Goal: Transaction & Acquisition: Purchase product/service

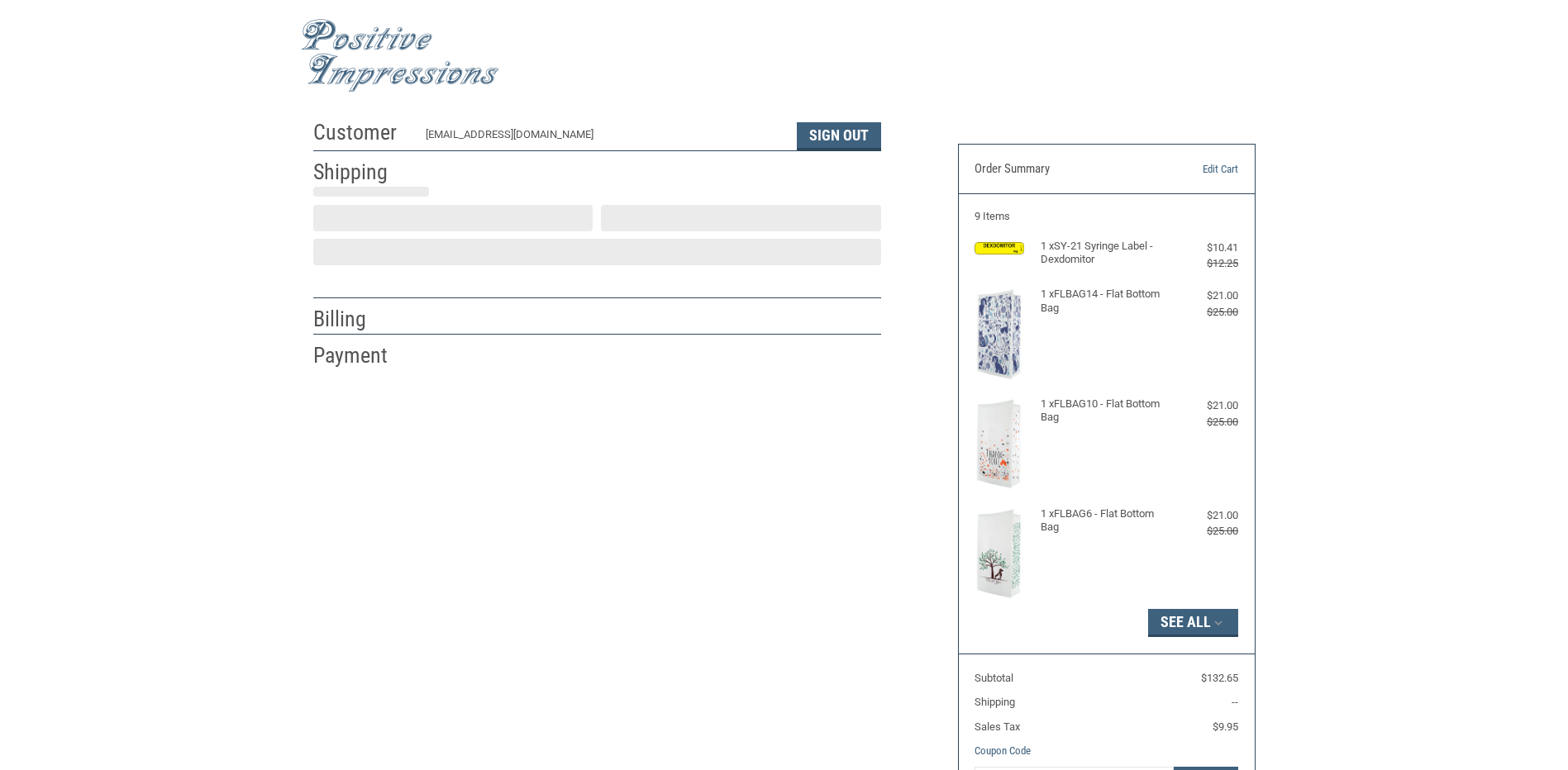
select select "US"
select select "FL"
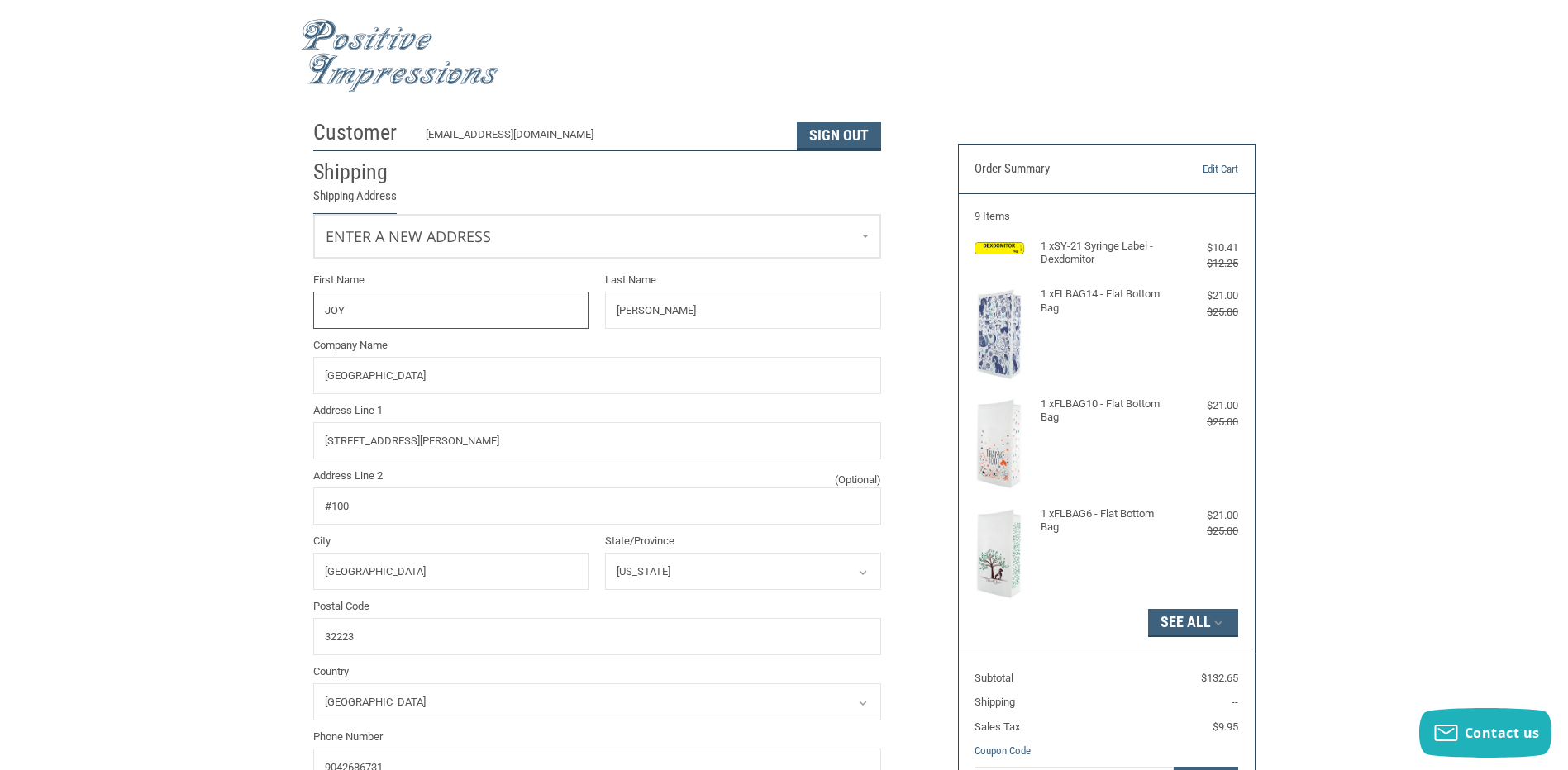
radio input "true"
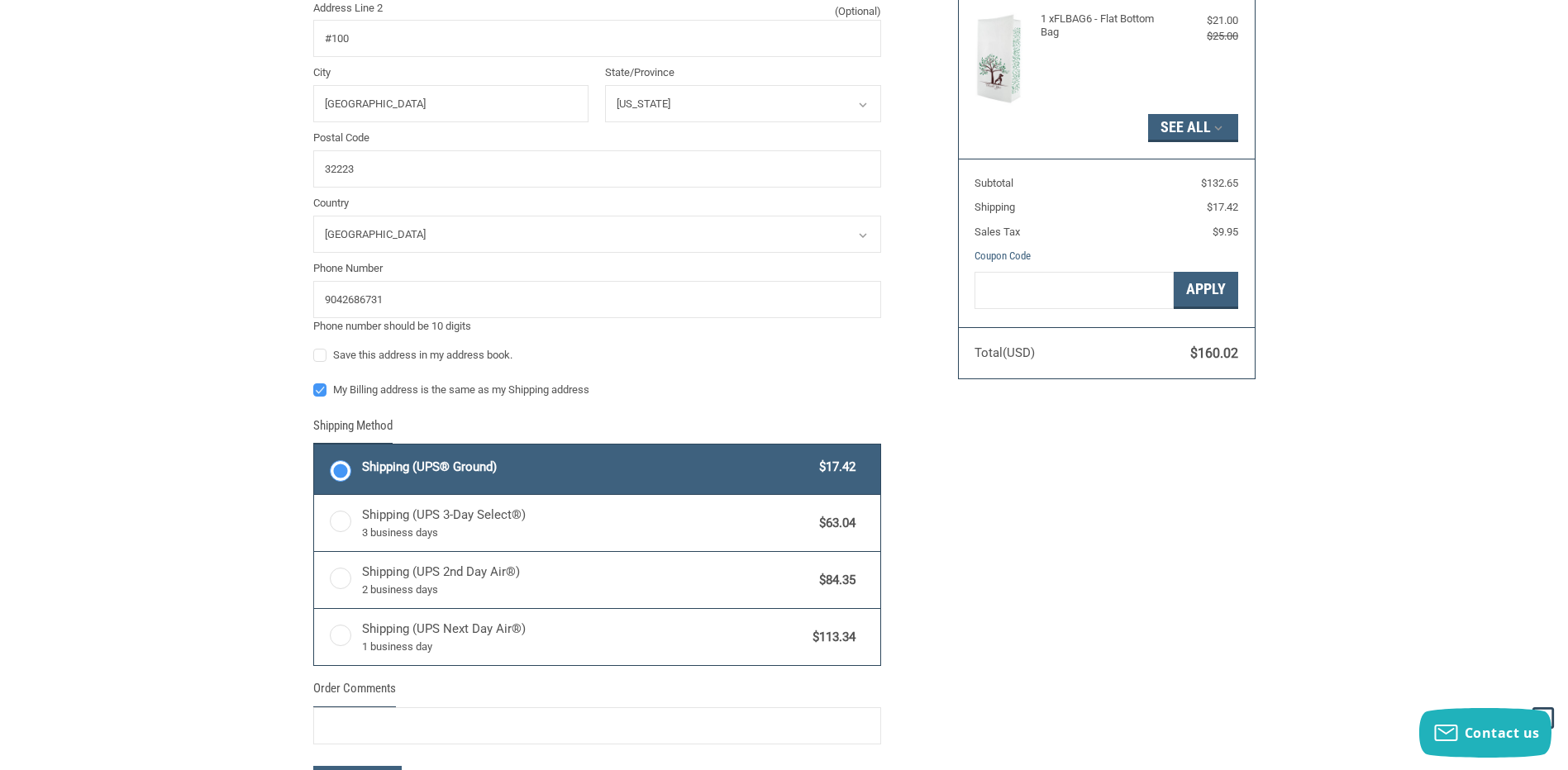
scroll to position [496, 0]
click at [319, 392] on label "My Billing address is the same as my Shipping address" at bounding box center [597, 388] width 567 height 13
click at [314, 382] on input "My Billing address is the same as my Shipping address" at bounding box center [313, 381] width 1 height 1
checkbox input "false"
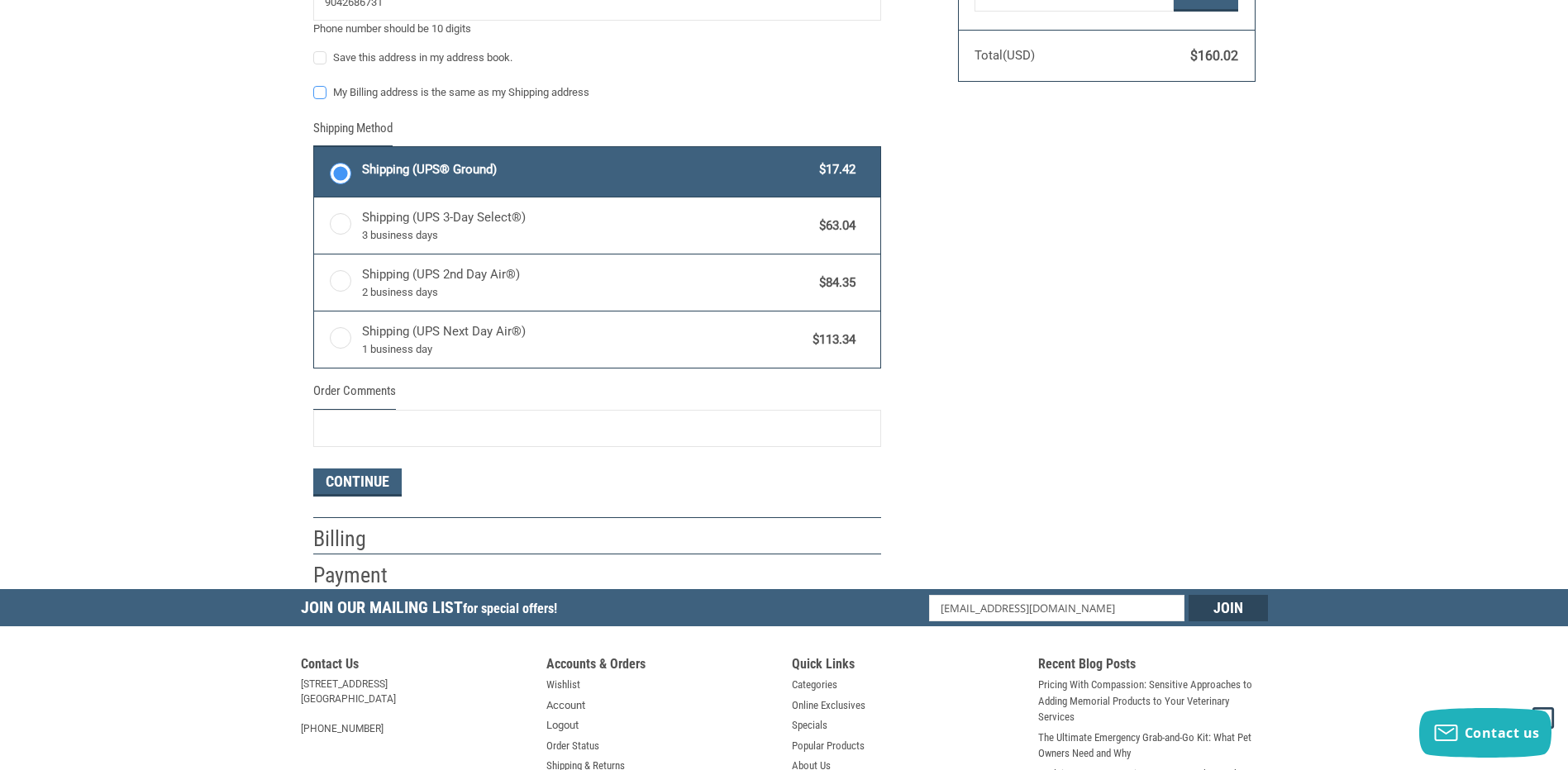
scroll to position [827, 0]
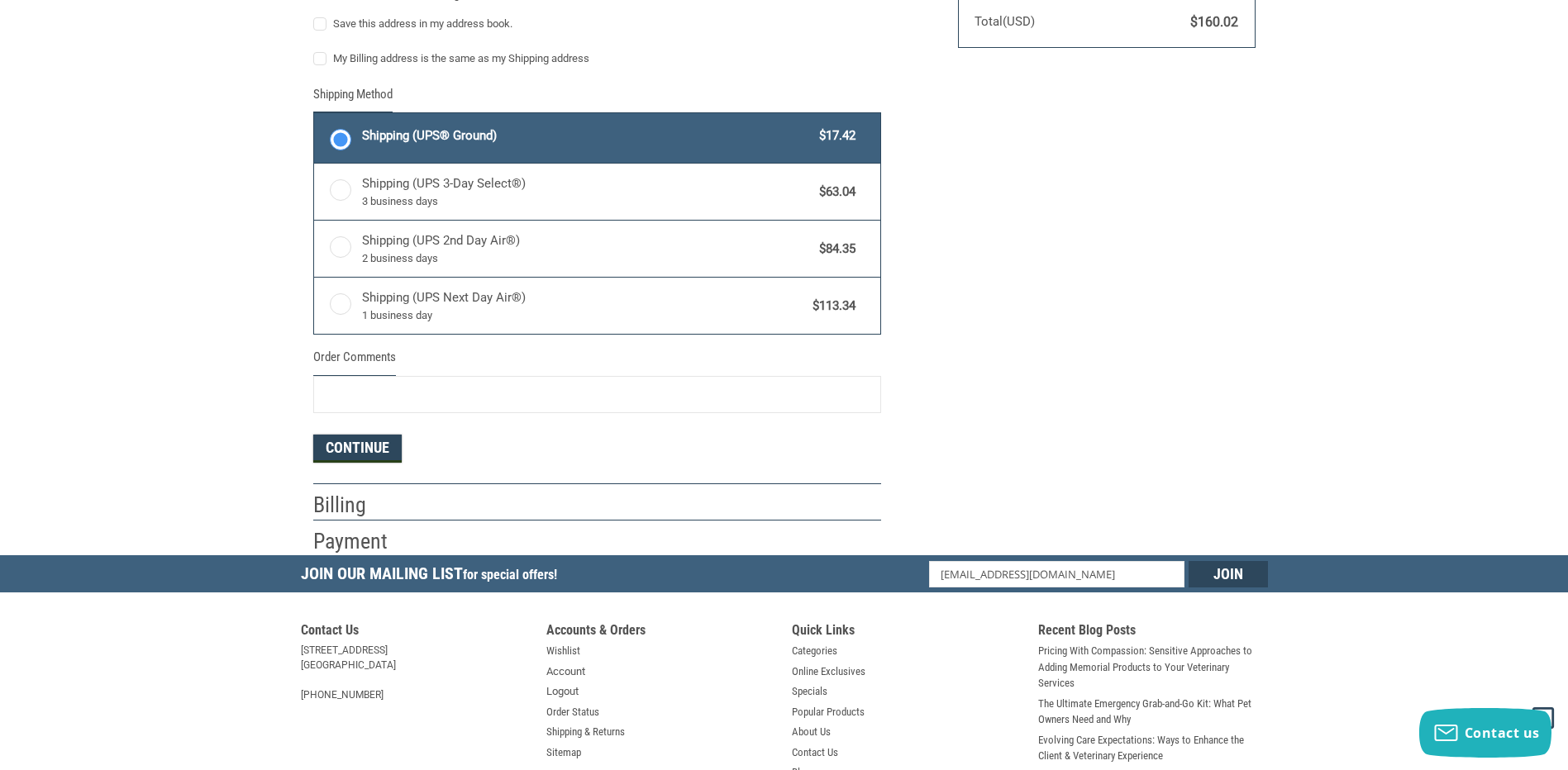
click at [369, 449] on button "Continue" at bounding box center [357, 449] width 89 height 28
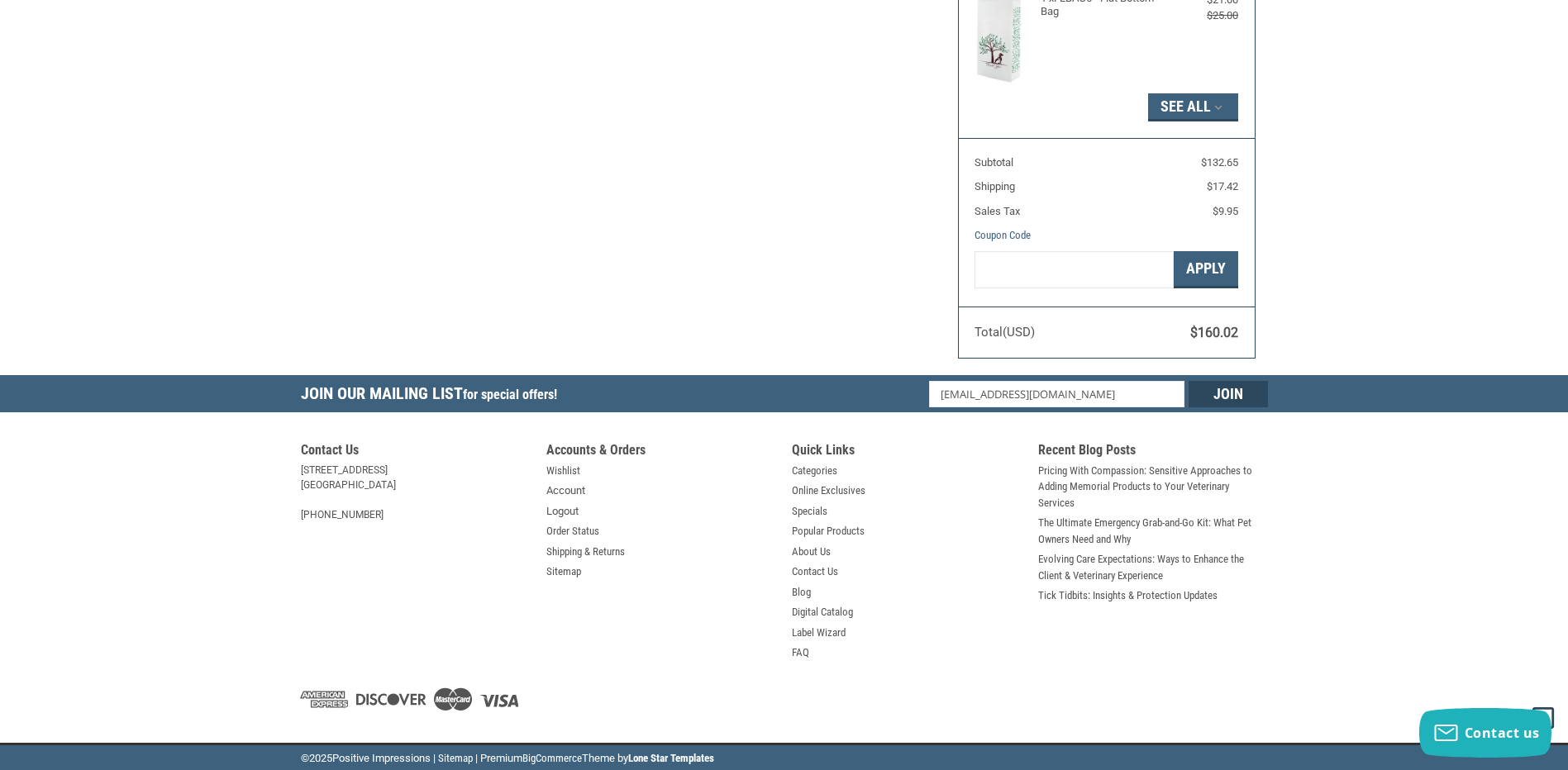
select select "US"
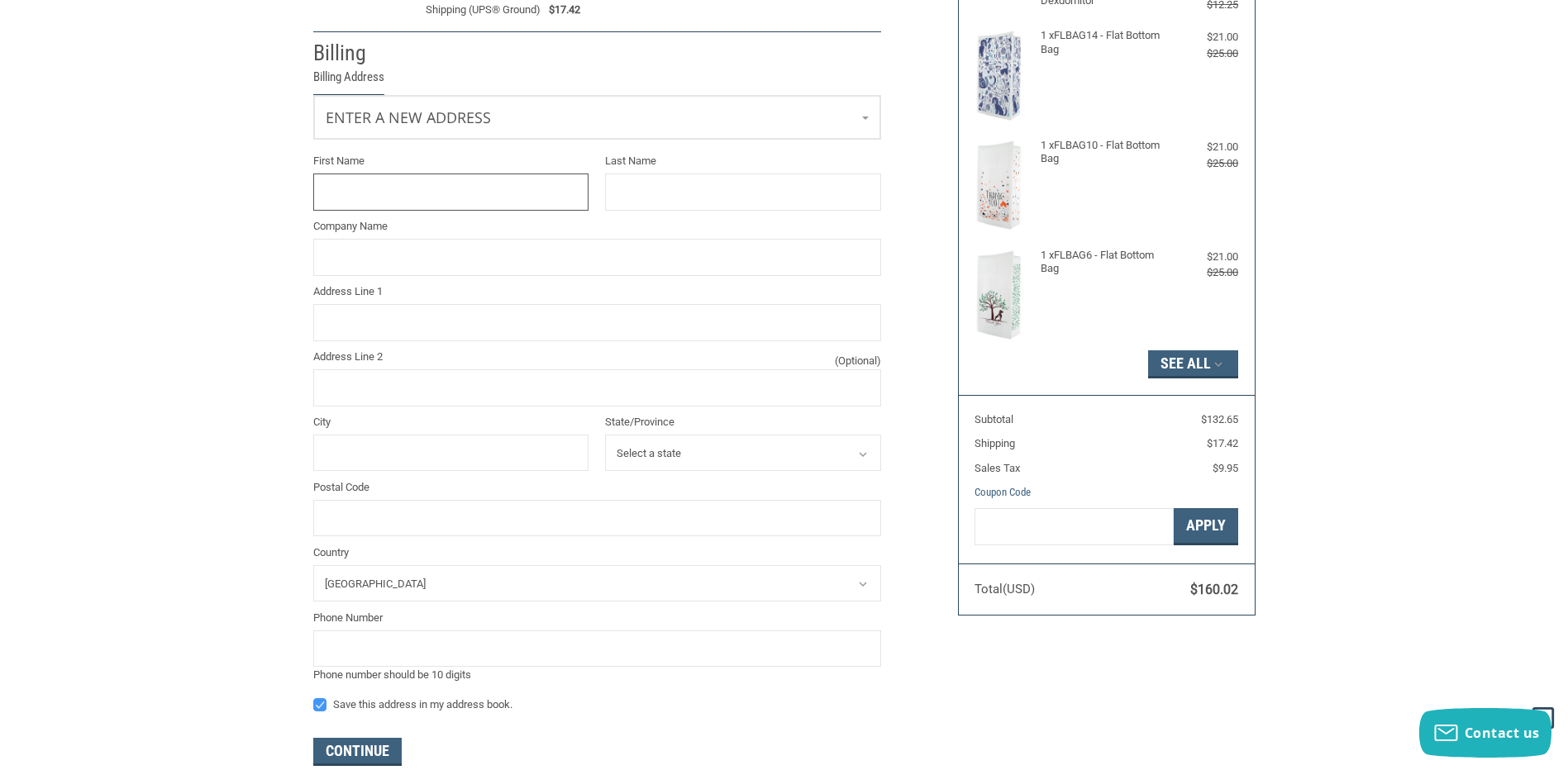
scroll to position [138, 0]
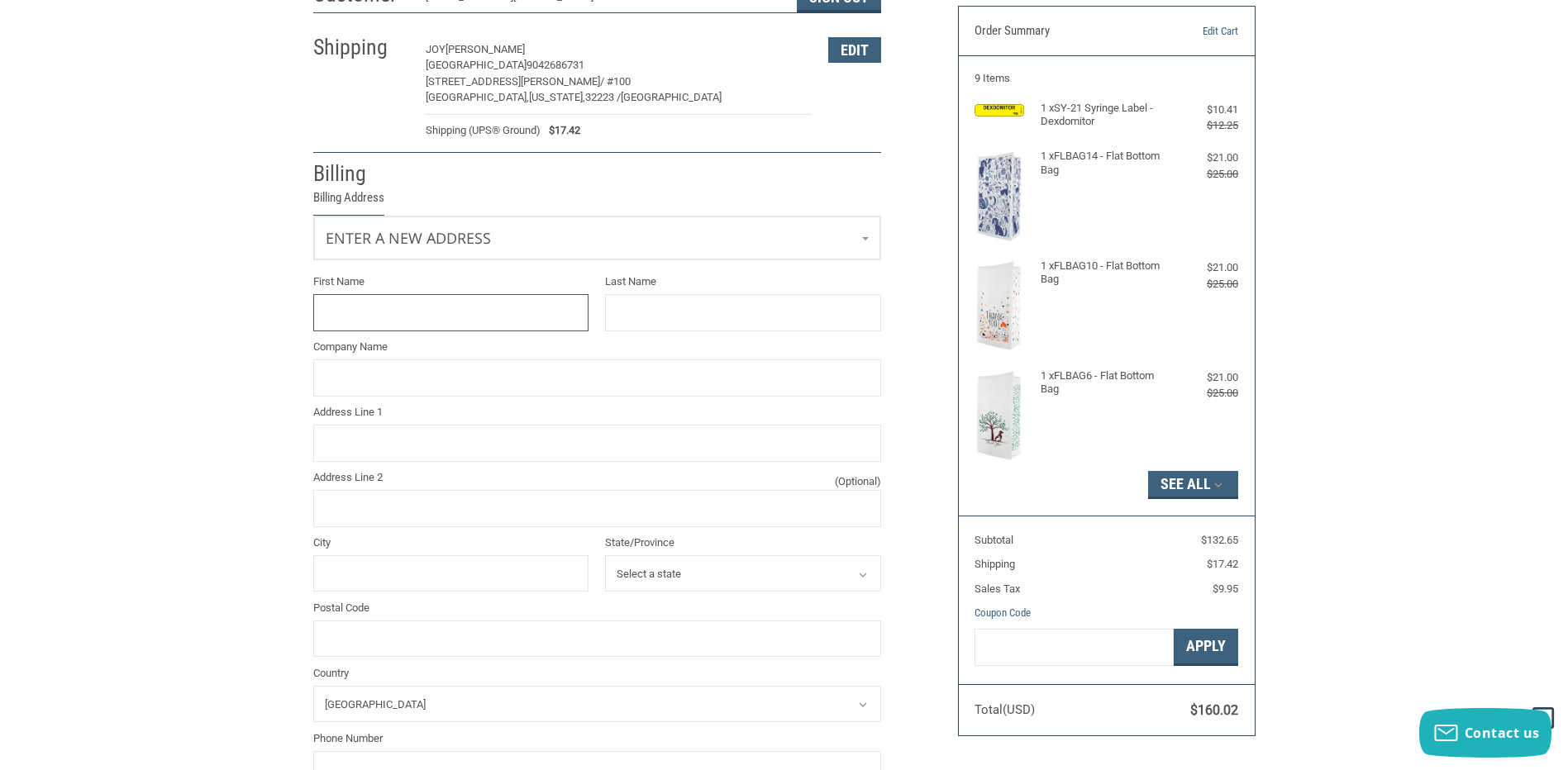
click at [437, 314] on input "First Name" at bounding box center [451, 313] width 276 height 37
click at [859, 233] on link "Enter a new address" at bounding box center [597, 236] width 566 height 40
click at [361, 315] on p "[PERSON_NAME]" at bounding box center [597, 307] width 532 height 16
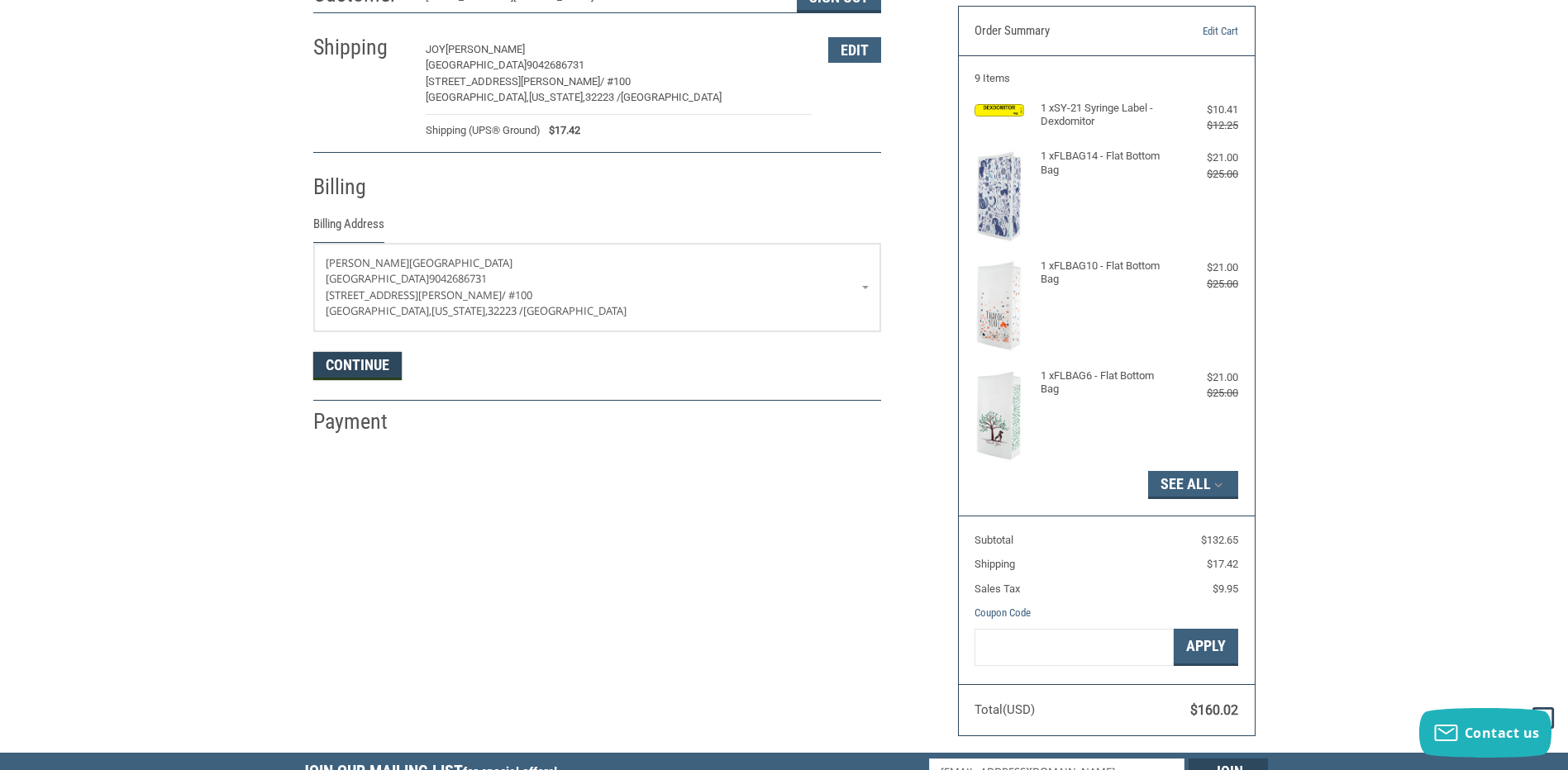
click at [361, 364] on button "Continue" at bounding box center [357, 366] width 89 height 28
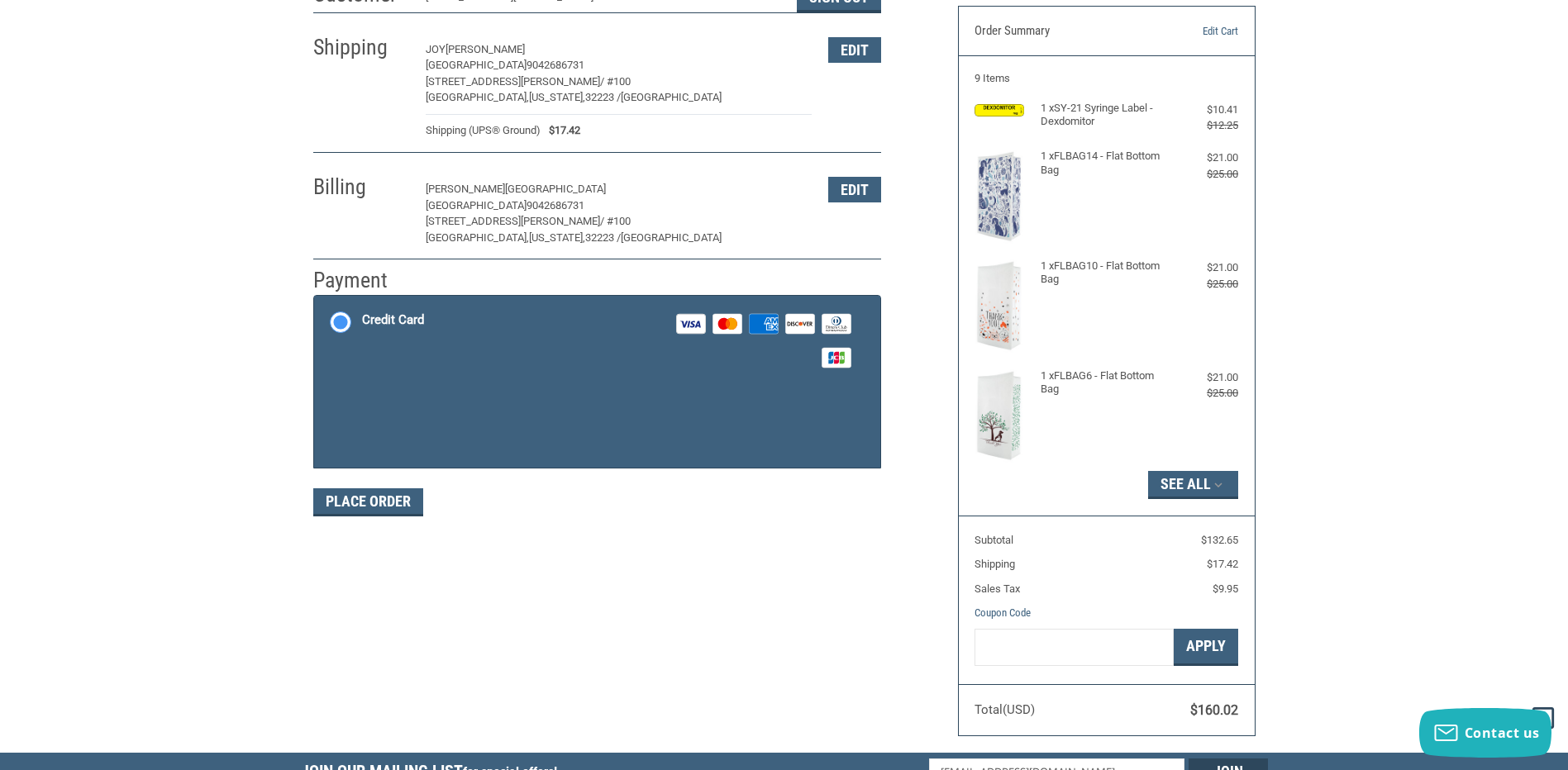
scroll to position [145, 0]
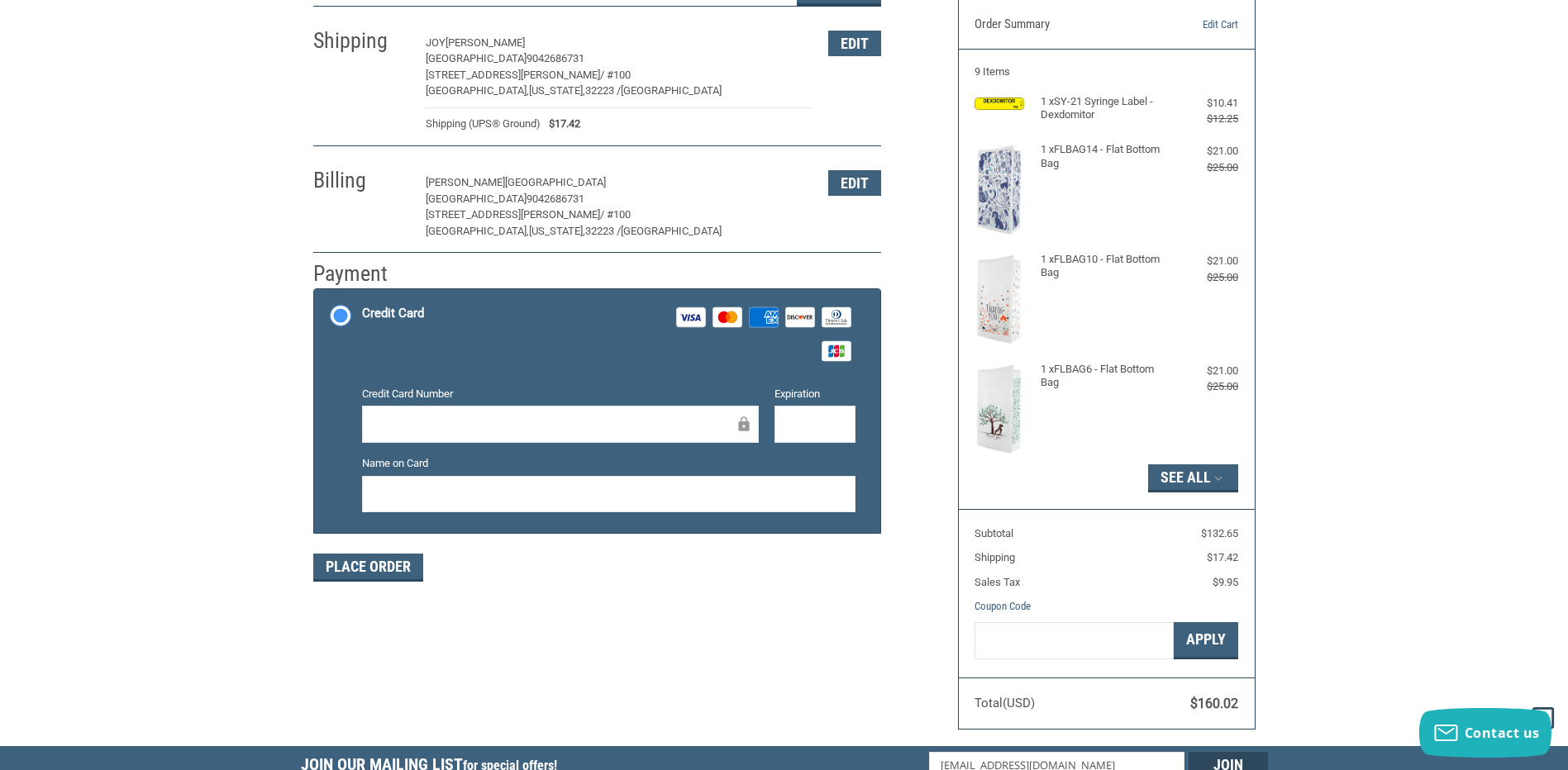
click at [429, 414] on div at bounding box center [560, 424] width 397 height 37
click at [364, 567] on button "Place Order" at bounding box center [369, 568] width 110 height 28
